Goal: Transaction & Acquisition: Book appointment/travel/reservation

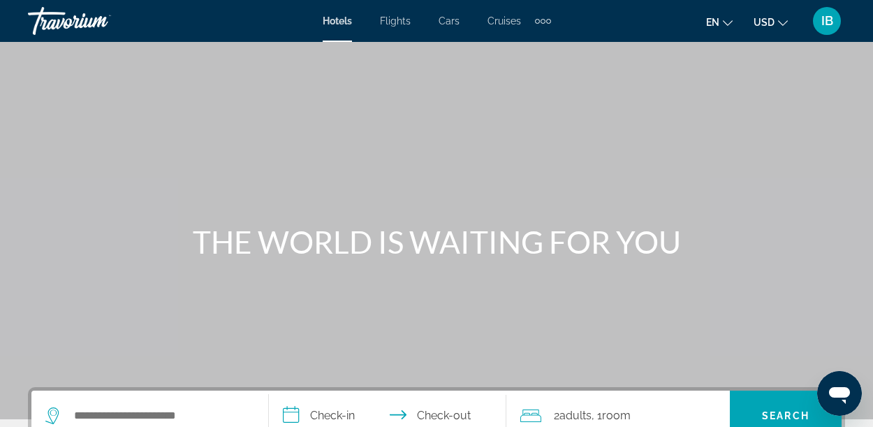
click at [774, 20] on span "USD" at bounding box center [764, 22] width 21 height 11
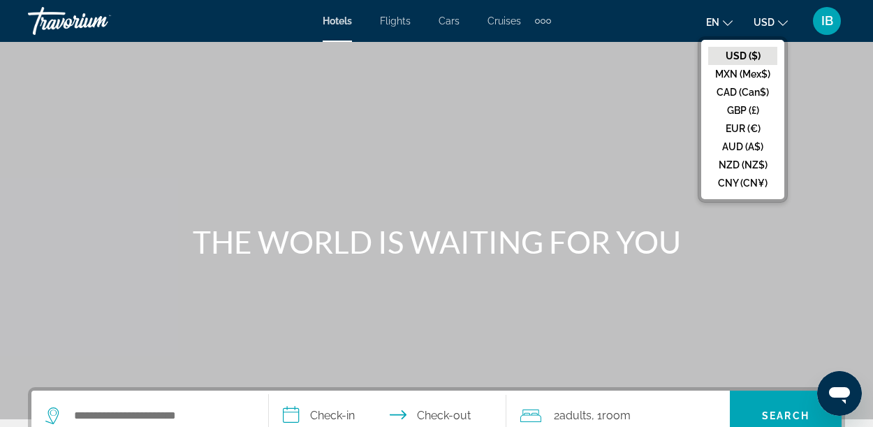
click at [755, 87] on button "CAD (Can$)" at bounding box center [742, 92] width 69 height 18
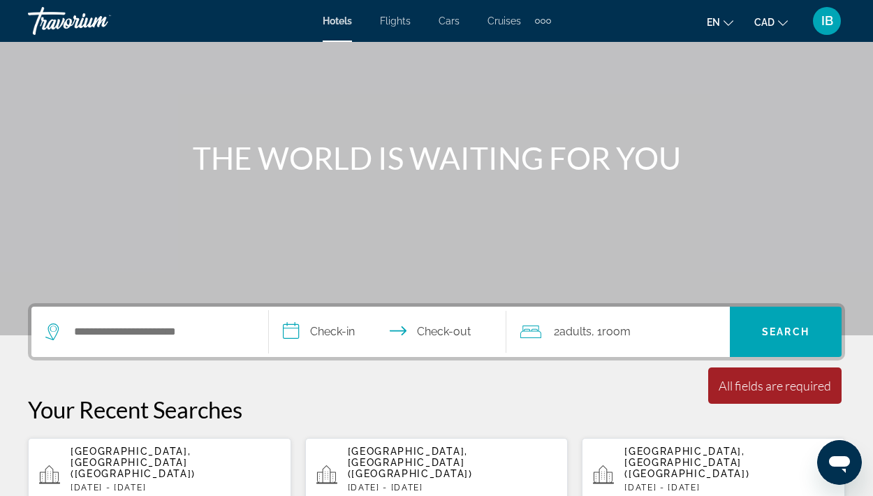
scroll to position [84, 0]
click at [166, 332] on input "Search hotel destination" at bounding box center [160, 331] width 175 height 21
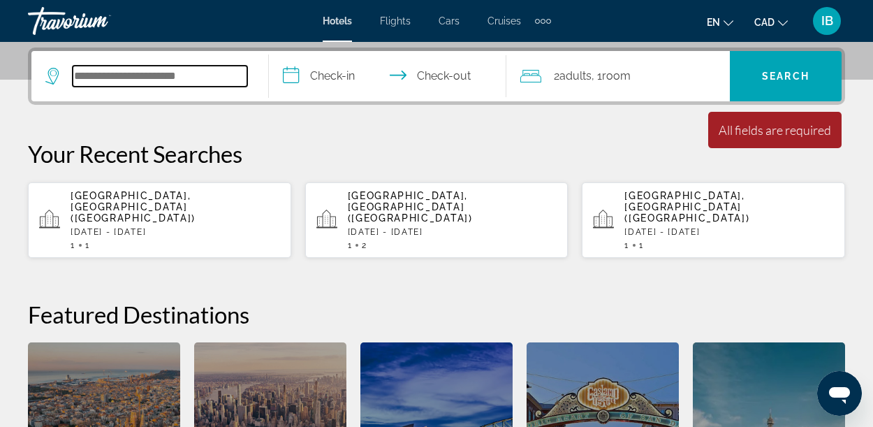
scroll to position [341, 0]
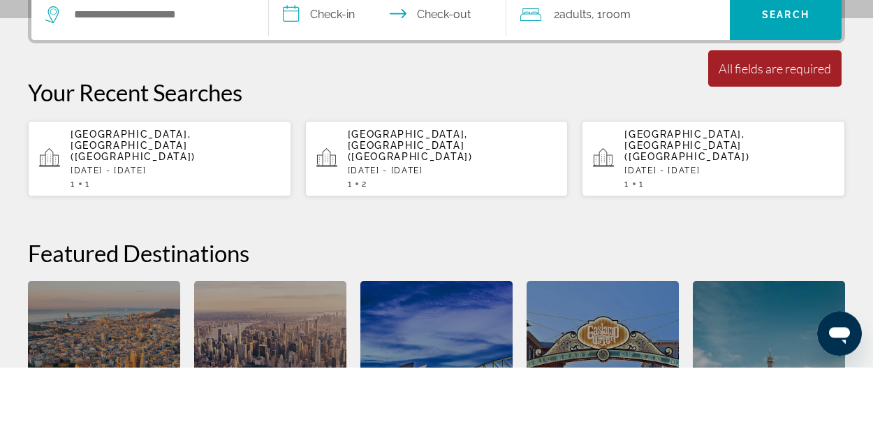
click at [184, 200] on div "[GEOGRAPHIC_DATA], [GEOGRAPHIC_DATA] ([GEOGRAPHIC_DATA]) [DATE] - [DATE] 1 1" at bounding box center [176, 219] width 210 height 60
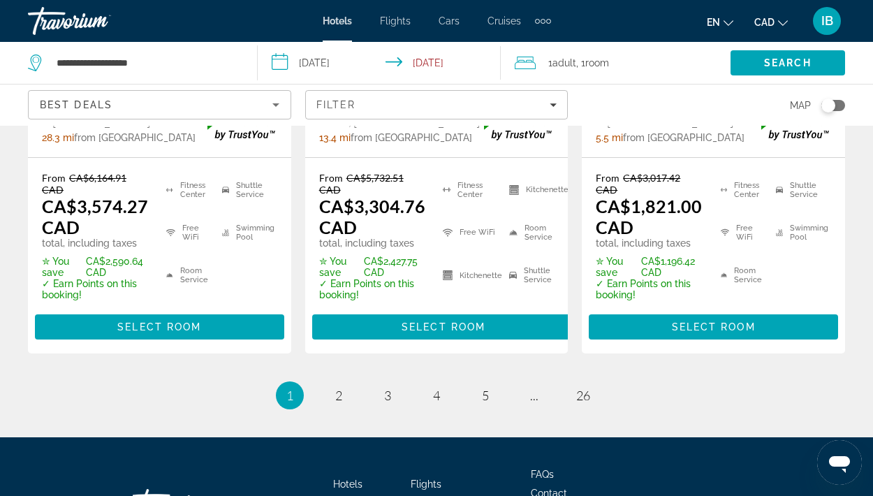
scroll to position [2278, 0]
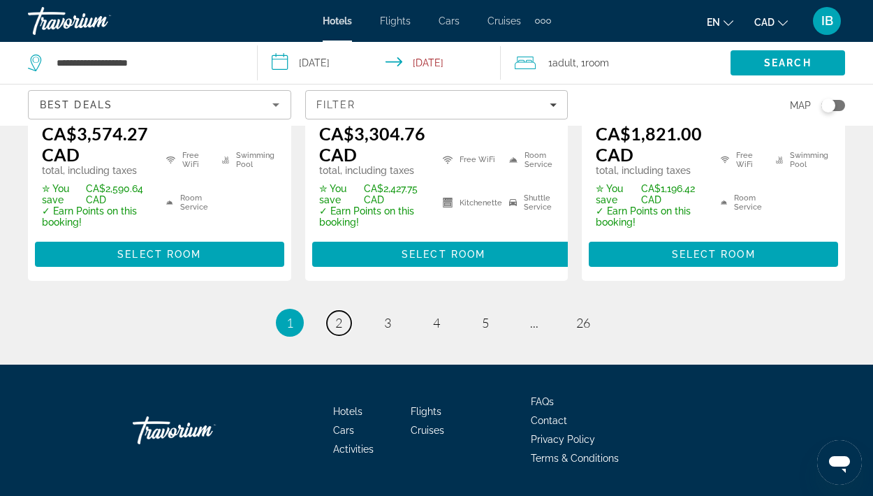
click at [339, 315] on span "2" at bounding box center [338, 322] width 7 height 15
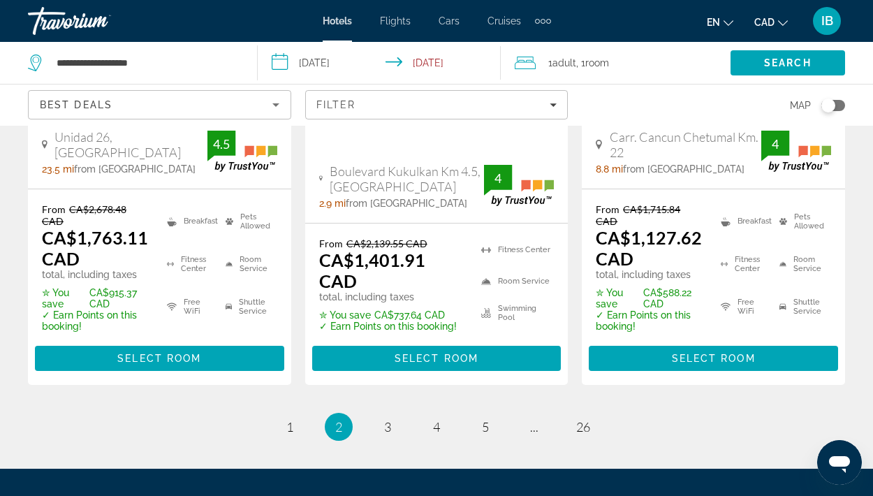
scroll to position [2332, 0]
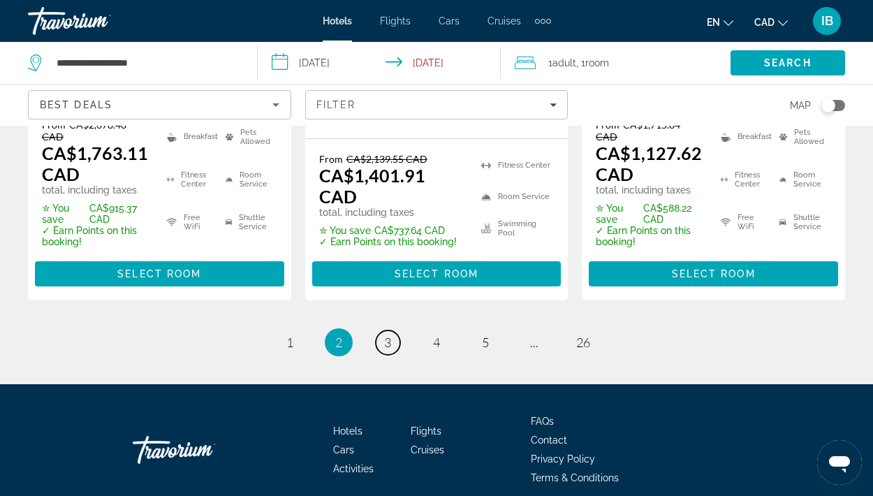
click at [387, 335] on span "3" at bounding box center [387, 342] width 7 height 15
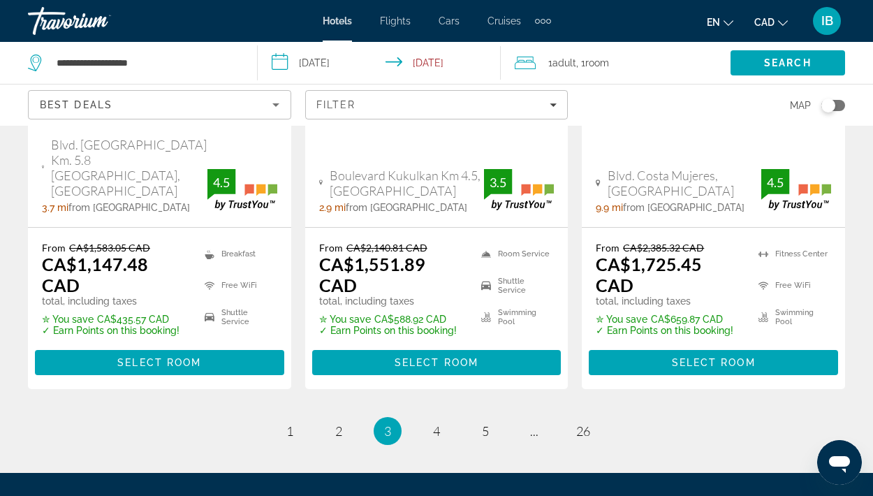
scroll to position [2183, 0]
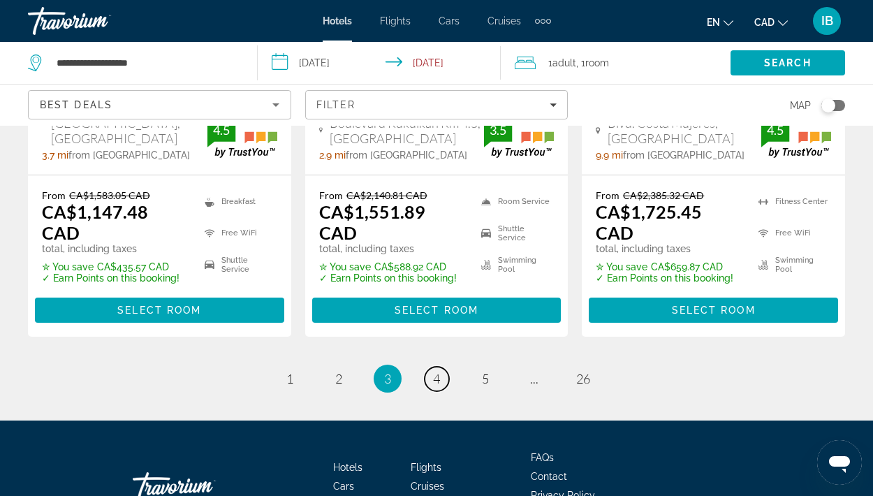
click at [437, 371] on span "4" at bounding box center [436, 378] width 7 height 15
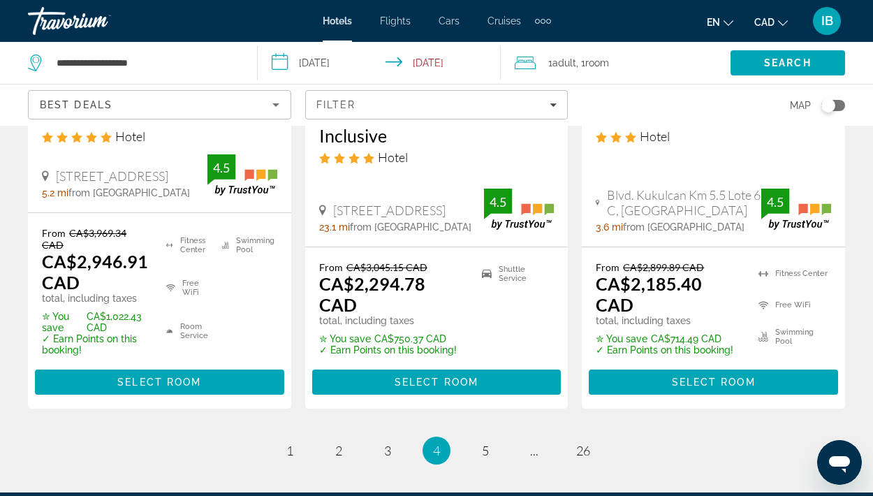
scroll to position [2155, 0]
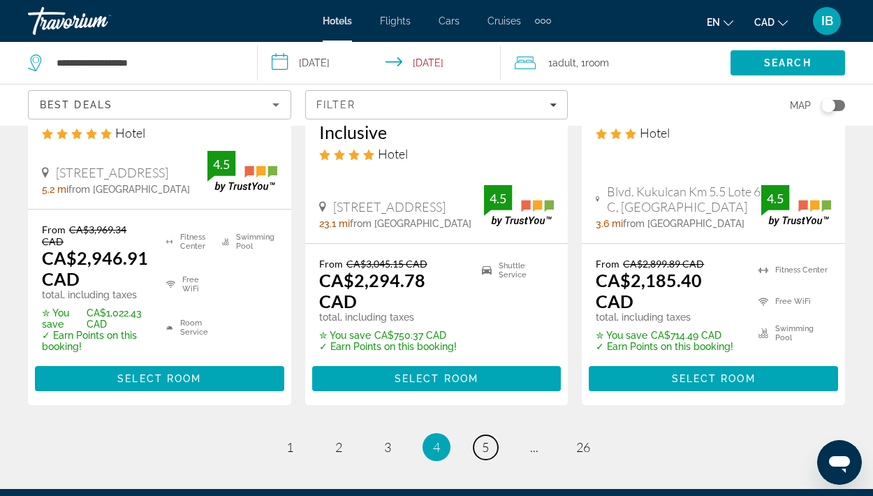
click at [485, 426] on span "5" at bounding box center [485, 446] width 7 height 15
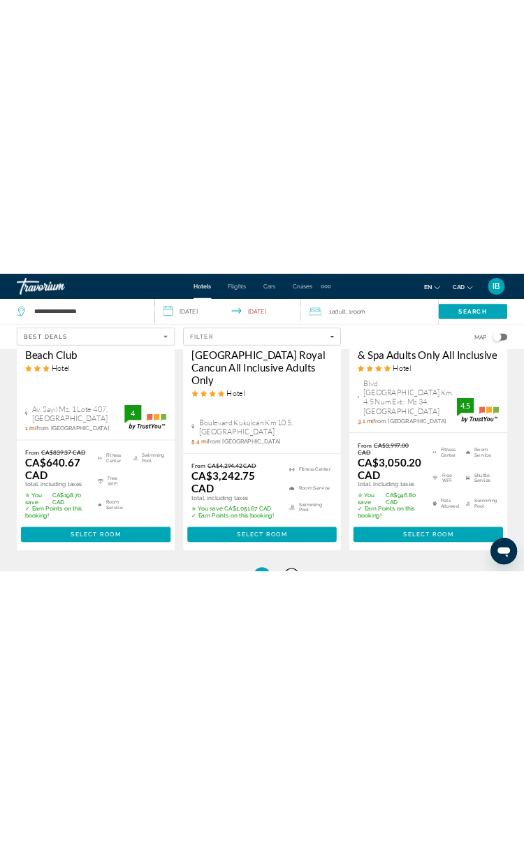
scroll to position [2134, 0]
